Goal: Information Seeking & Learning: Learn about a topic

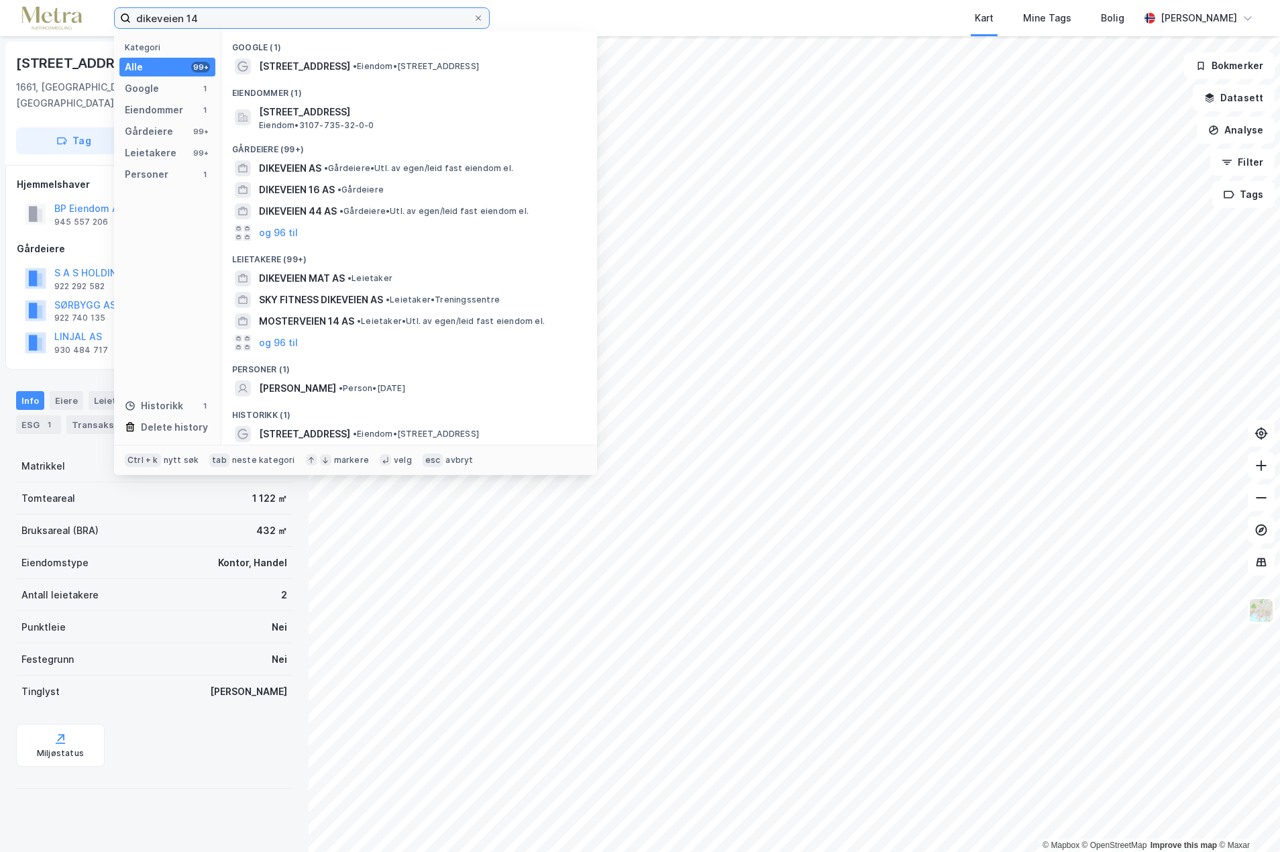
drag, startPoint x: 240, startPoint y: 20, endPoint x: 64, endPoint y: 24, distance: 175.9
click at [64, 24] on div "dikeveien 14 Kategori Alle 99+ Google 1 Eiendommer 1 Gårdeiere 99+ Leietakere 9…" at bounding box center [640, 18] width 1280 height 36
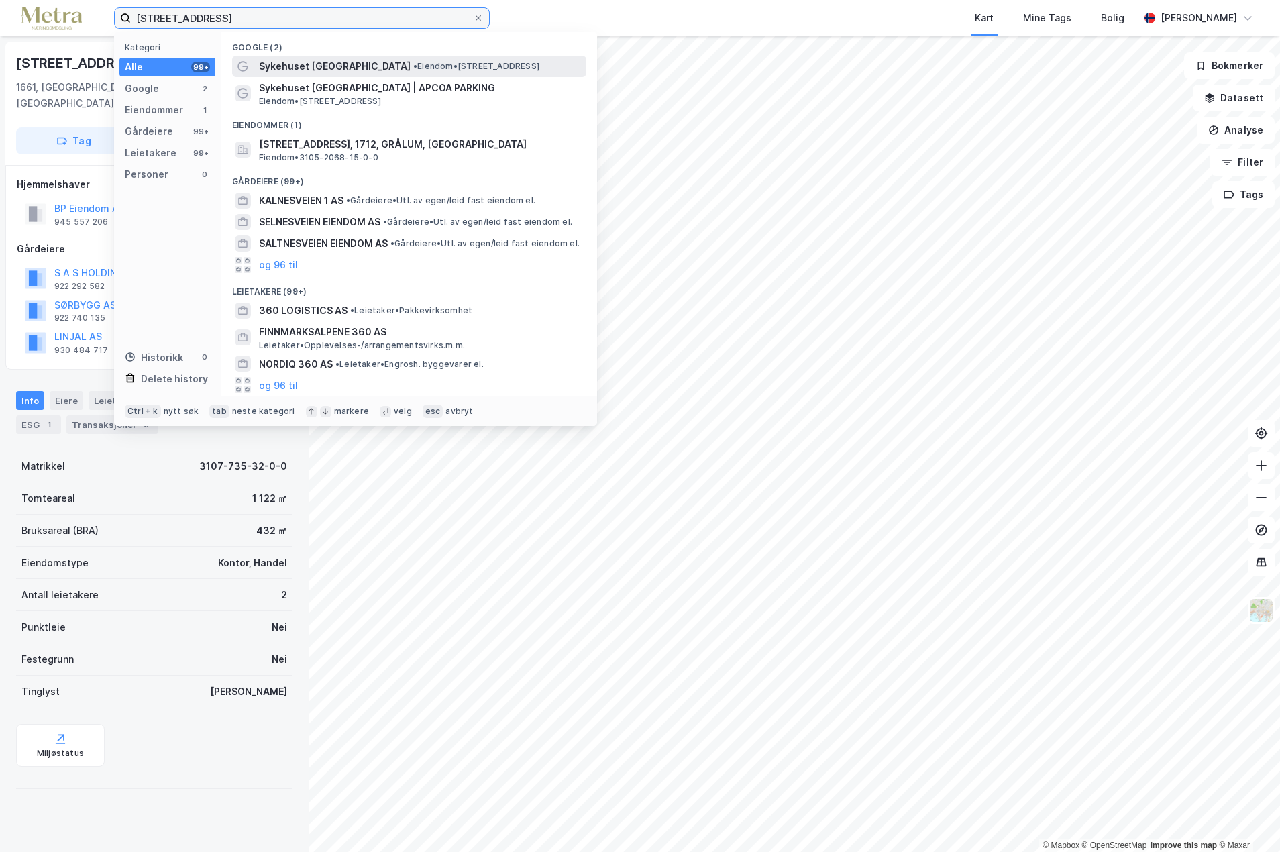
type input "[STREET_ADDRESS]"
click at [326, 61] on span "Sykehuset [GEOGRAPHIC_DATA]" at bounding box center [335, 66] width 152 height 16
